Goal: Submit feedback/report problem

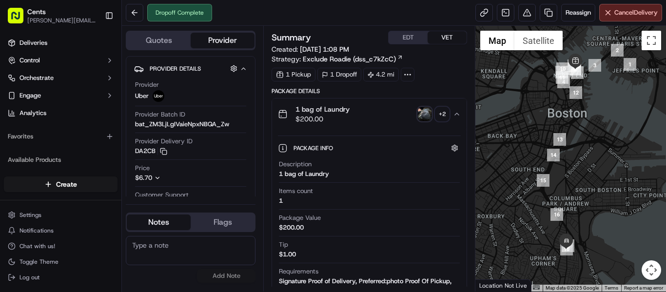
click at [422, 115] on img "button" at bounding box center [425, 114] width 14 height 14
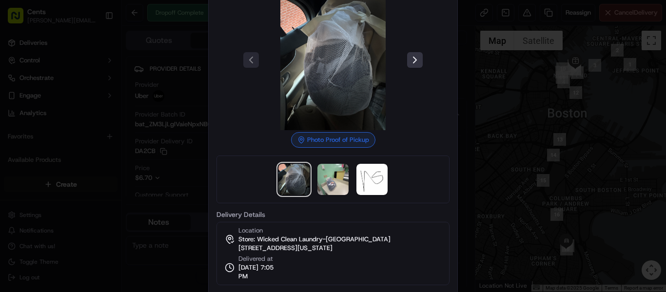
click at [413, 60] on button at bounding box center [415, 60] width 16 height 16
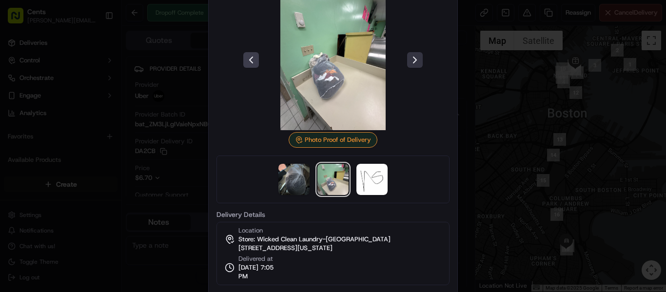
click at [413, 60] on button at bounding box center [415, 60] width 16 height 16
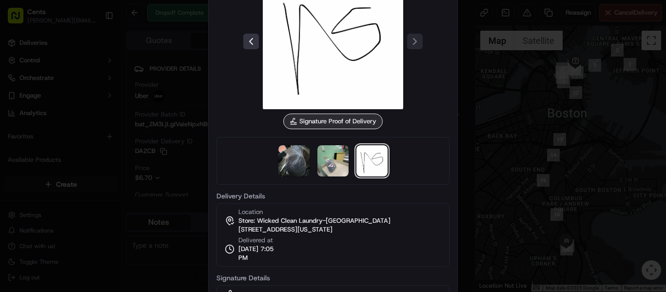
click at [251, 38] on button at bounding box center [251, 42] width 16 height 16
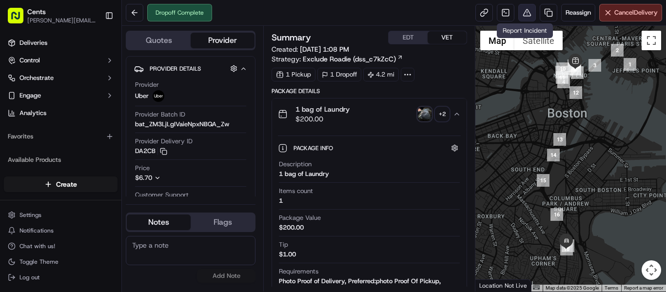
click at [525, 7] on button at bounding box center [528, 13] width 18 height 18
click at [425, 110] on img "button" at bounding box center [425, 114] width 14 height 14
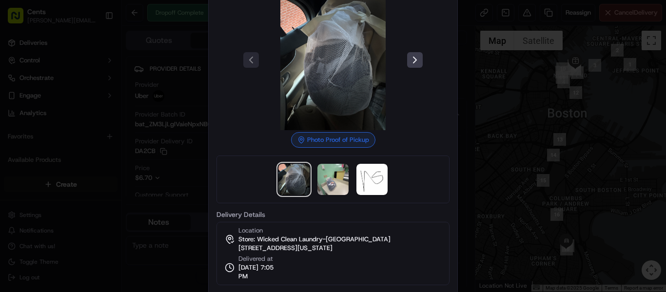
click at [493, 81] on div at bounding box center [333, 146] width 666 height 292
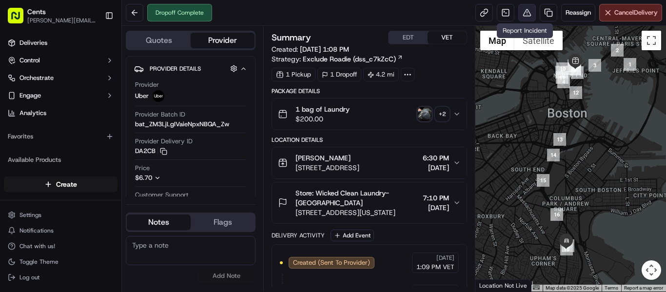
click at [523, 12] on button at bounding box center [528, 13] width 18 height 18
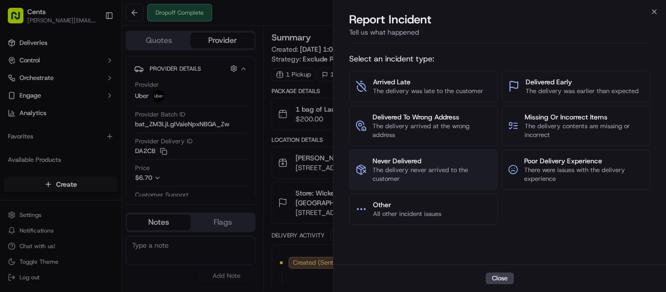
click at [446, 166] on span "The delivery never arrived to the customer" at bounding box center [432, 175] width 119 height 18
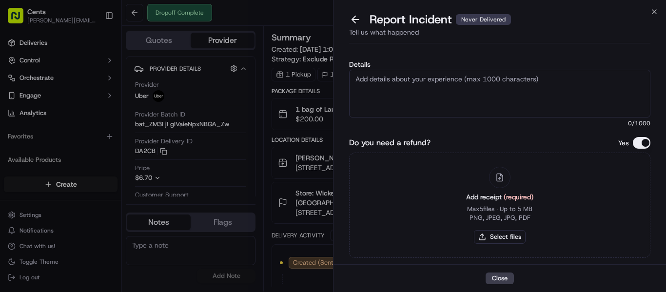
click at [411, 75] on textarea "Details" at bounding box center [499, 94] width 301 height 48
paste textarea "Hello Nash Team, We have a missing laundry case. Despite checking with the laun…"
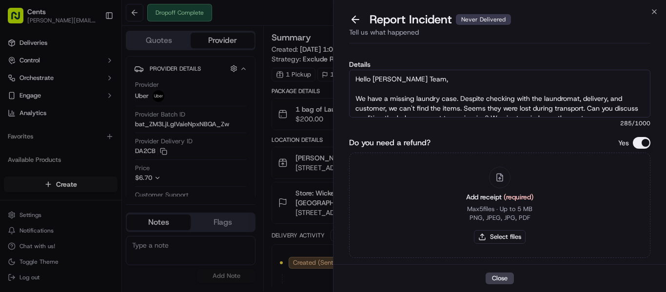
scroll to position [35, 0]
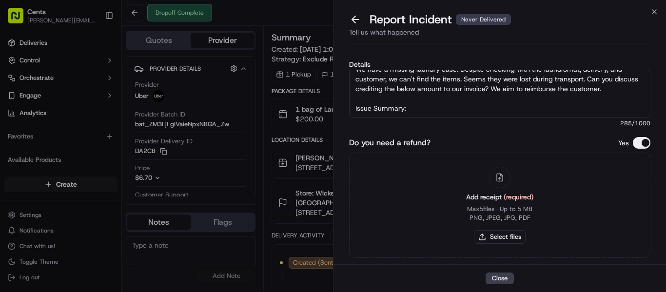
click at [430, 101] on textarea "Hello Nash Team, We have a missing laundry case. Despite checking with the laun…" at bounding box center [499, 94] width 301 height 48
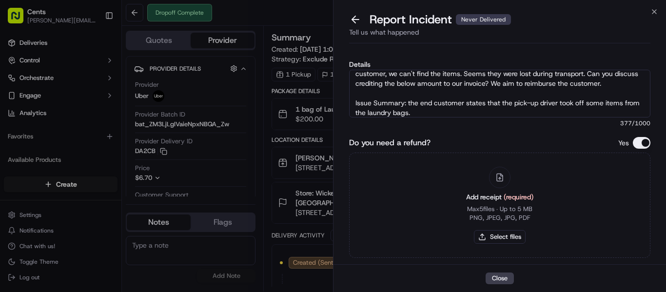
click at [462, 114] on textarea "Hello Nash Team, We have a missing laundry case. Despite checking with the laun…" at bounding box center [499, 94] width 301 height 48
paste textarea "a couple towels and a pink lulu lemon set."
click at [435, 114] on textarea "Hello Nash Team, We have a missing laundry case. Despite checking with the laun…" at bounding box center [499, 94] width 301 height 48
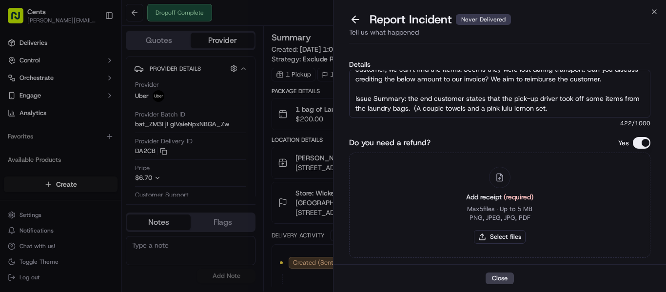
scroll to position [39, 0]
type textarea "Hello Nash Team, We have a missing laundry case. Despite checking with the laun…"
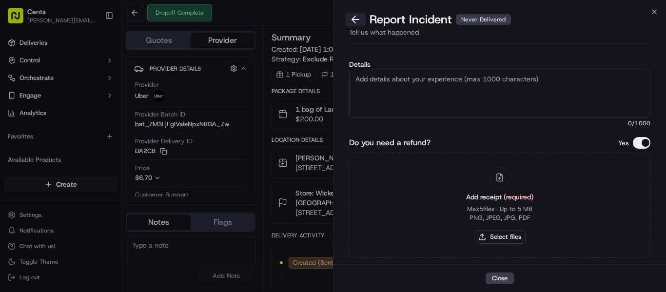
click at [354, 16] on button at bounding box center [355, 20] width 20 height 14
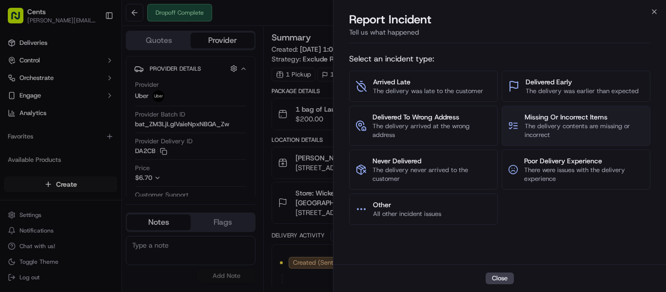
click at [542, 122] on span "The delivery contents are missing or incorrect" at bounding box center [585, 131] width 120 height 18
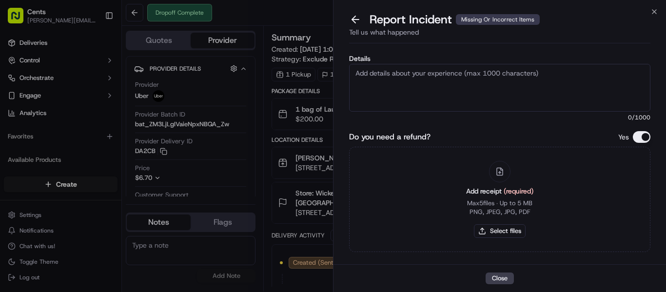
paste textarea "Hello Nash Team, We have a missing laundry case. Despite checking with the laun…"
click at [485, 88] on textarea "Details" at bounding box center [499, 88] width 301 height 48
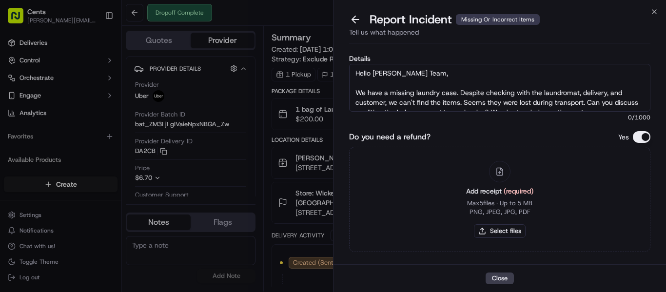
scroll to position [35, 0]
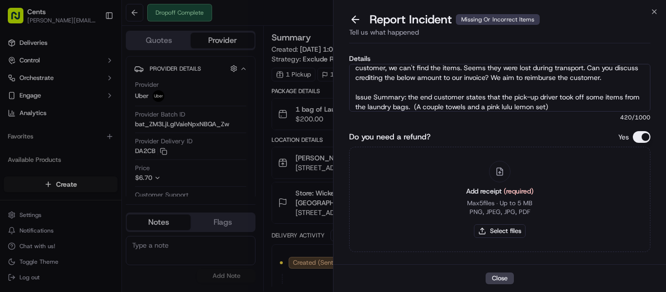
type textarea "Hello Nash Team, We have a missing laundry case. Despite checking with the laun…"
click at [499, 227] on button "Select files" at bounding box center [500, 231] width 52 height 14
type input "C:\fakepath\Screenshot 2025-09-15 145456.png"
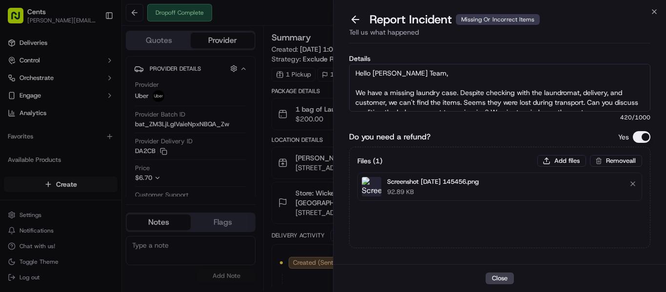
scroll to position [46, 0]
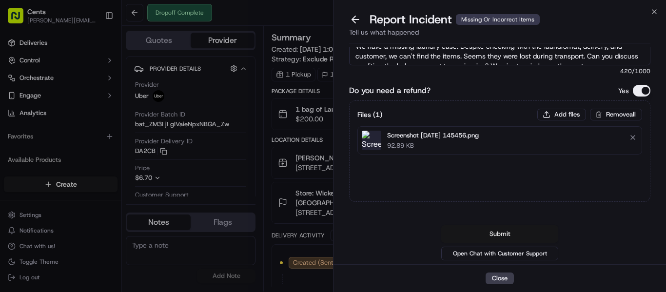
click at [510, 234] on button "Submit" at bounding box center [500, 234] width 117 height 18
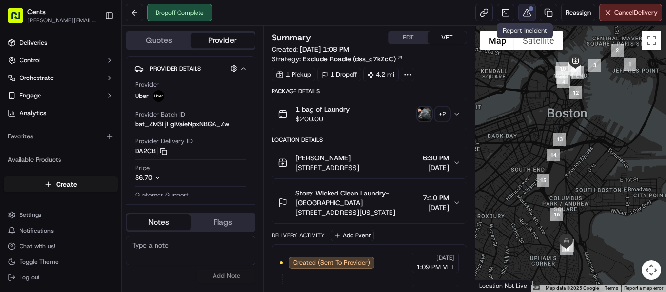
click at [525, 13] on button at bounding box center [528, 13] width 18 height 18
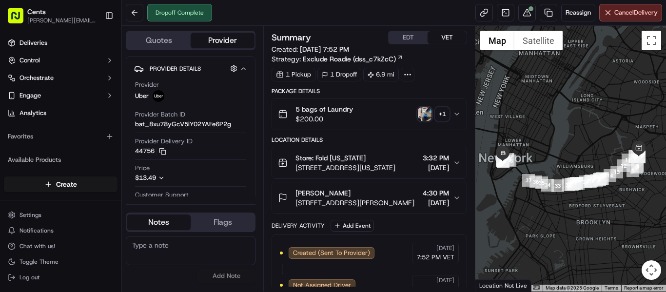
click at [419, 113] on img "button" at bounding box center [425, 114] width 14 height 14
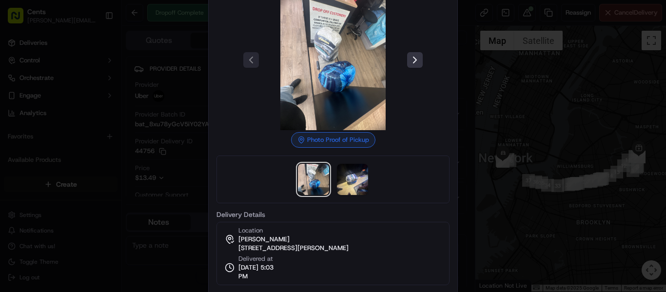
click at [408, 57] on button at bounding box center [415, 60] width 16 height 16
click at [505, 89] on div at bounding box center [333, 146] width 666 height 292
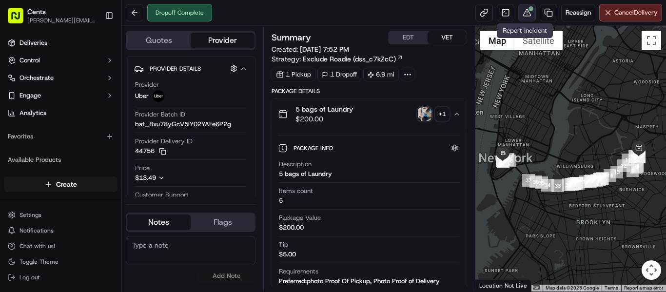
click at [528, 13] on button at bounding box center [528, 13] width 18 height 18
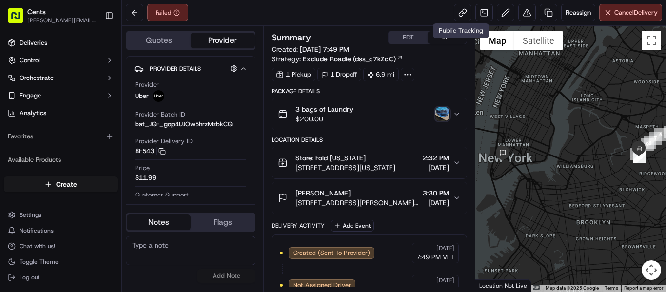
scroll to position [57, 0]
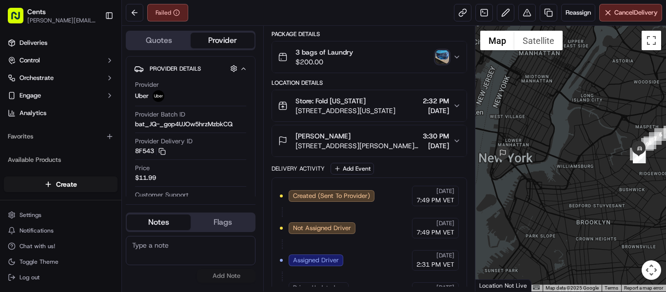
click at [443, 59] on img "button" at bounding box center [443, 57] width 14 height 14
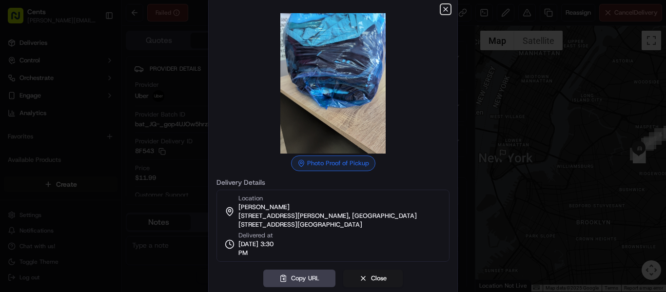
click at [444, 13] on icon "button" at bounding box center [446, 9] width 8 height 8
